Goal: Information Seeking & Learning: Learn about a topic

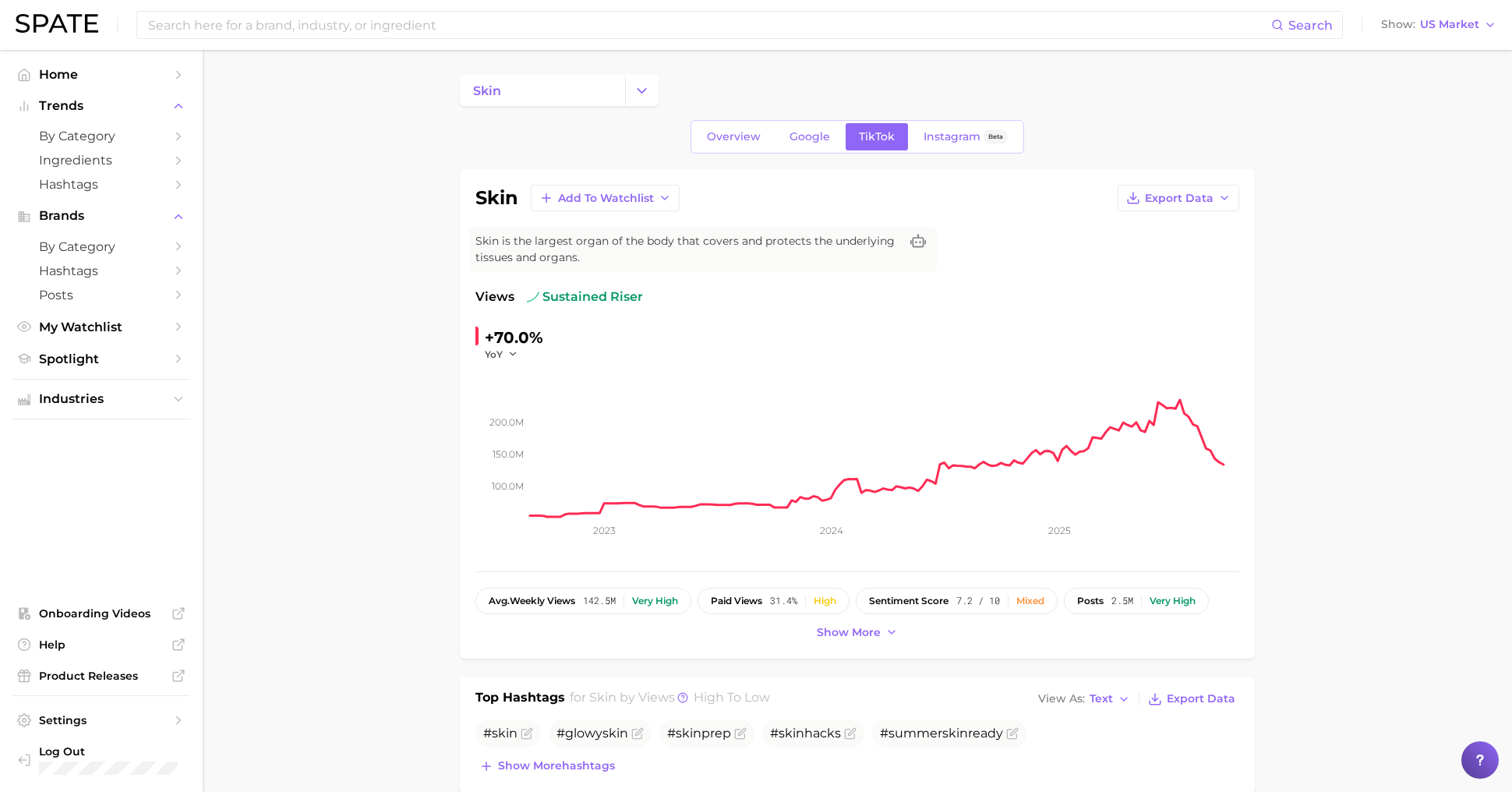
scroll to position [0, 88]
